Goal: Find specific page/section: Find specific page/section

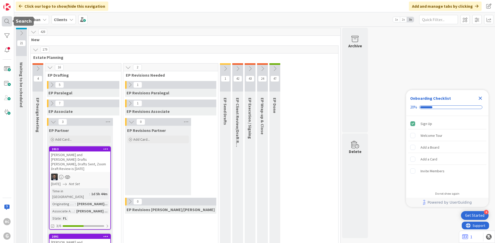
click at [5, 18] on div at bounding box center [7, 21] width 10 height 10
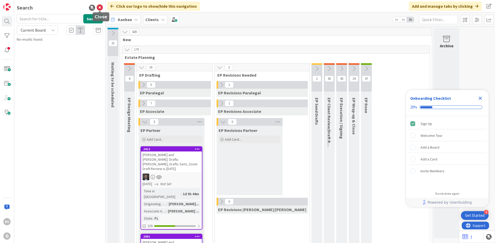
click at [97, 7] on icon at bounding box center [100, 8] width 6 height 6
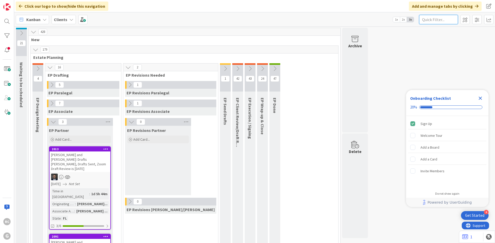
click at [431, 22] on input "text" at bounding box center [438, 19] width 39 height 9
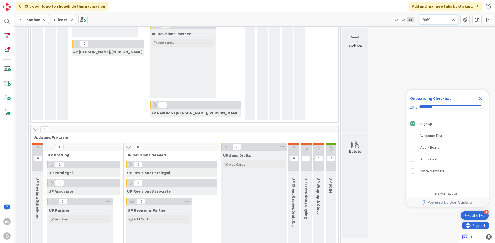
type input "2069"
click at [53, 165] on icon at bounding box center [52, 165] width 6 height 6
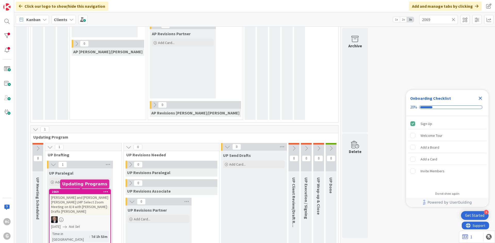
click at [72, 192] on div "2069" at bounding box center [81, 192] width 58 height 4
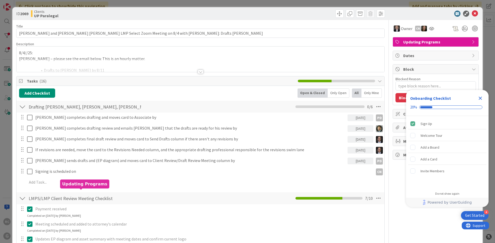
type textarea "x"
click at [199, 72] on div at bounding box center [201, 72] width 6 height 4
